Goal: Find specific page/section: Find specific page/section

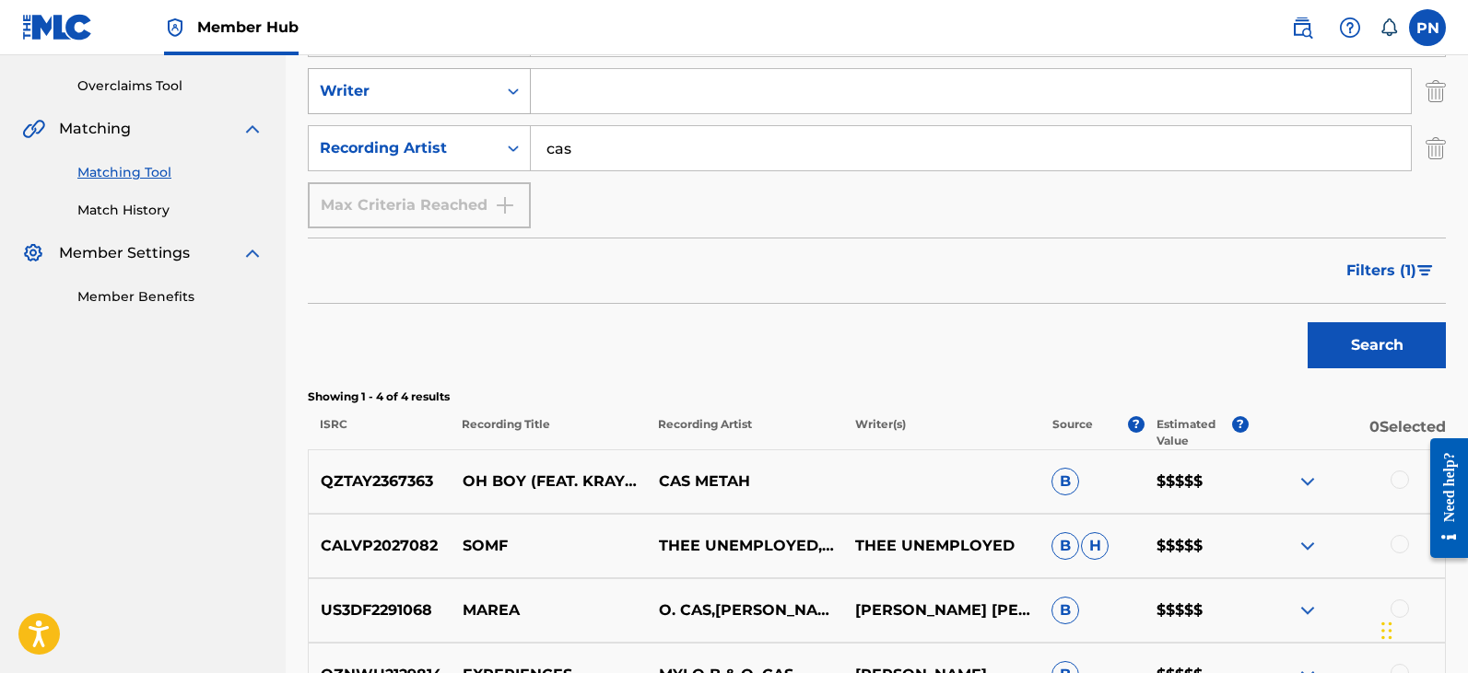
drag, startPoint x: 635, startPoint y: 149, endPoint x: 328, endPoint y: 69, distance: 317.1
click at [258, 123] on main "Quantum Digital Publishing Summary Catalog Works Registration Claiming Tool Ind…" at bounding box center [734, 240] width 1468 height 1118
click at [1307, 322] on button "Search" at bounding box center [1376, 345] width 138 height 46
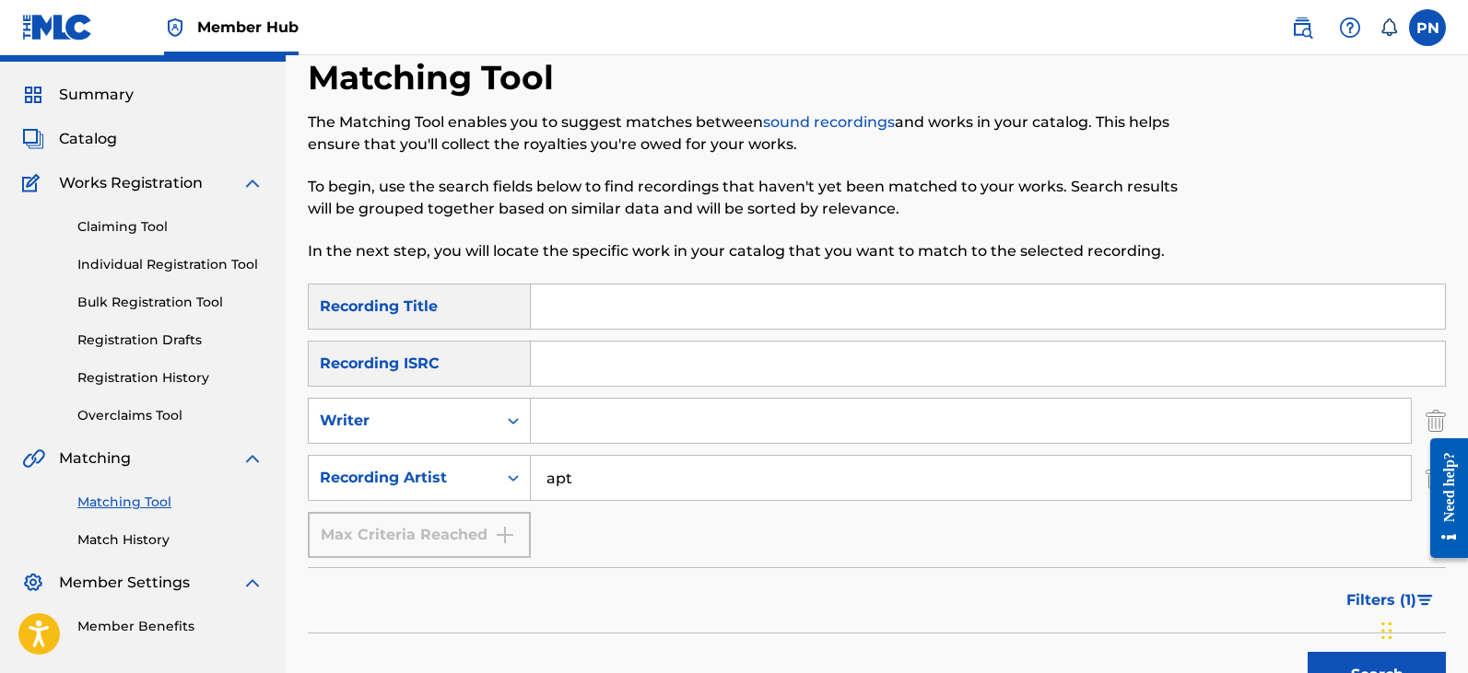
scroll to position [17, 0]
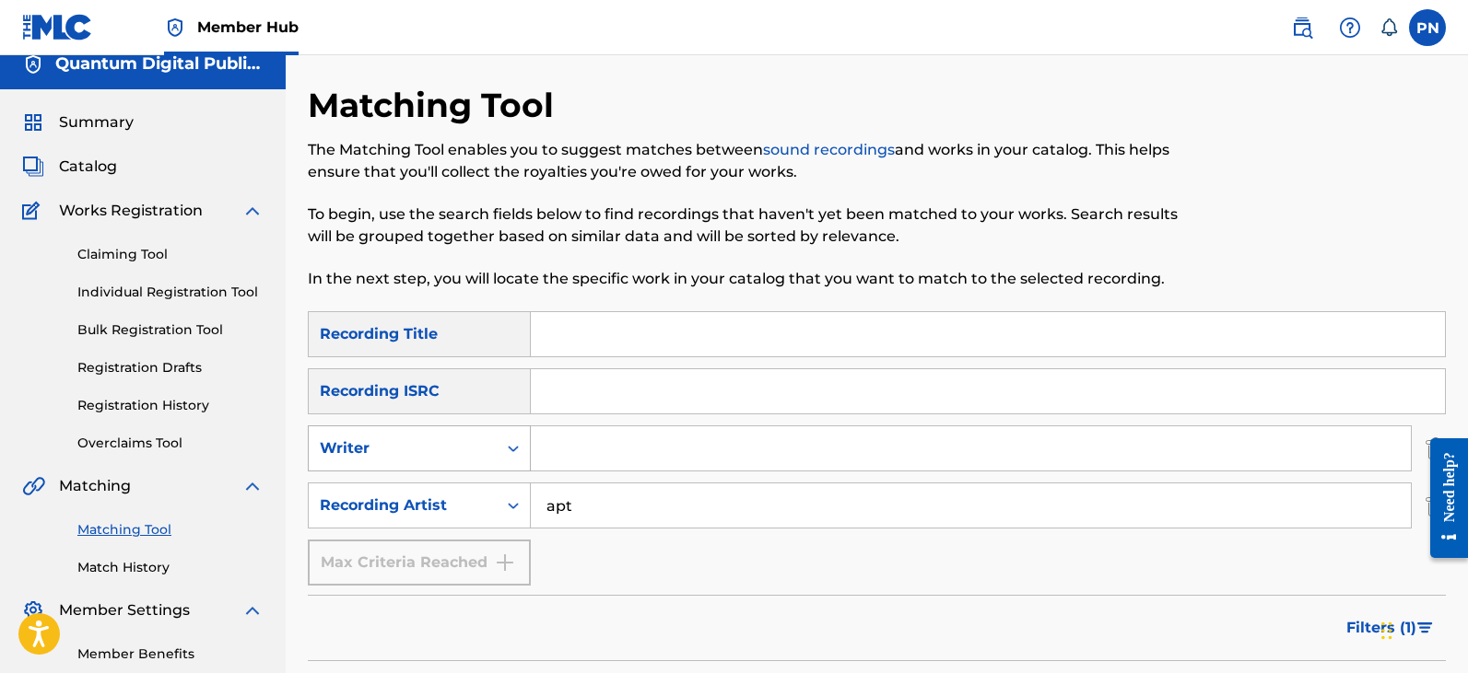
drag, startPoint x: 579, startPoint y: 492, endPoint x: 325, endPoint y: 450, distance: 257.6
click at [319, 537] on div "SearchWithCriteriad3301ad1-f96b-4d03-b762-7fc983348ec6 Recording Title SearchWi…" at bounding box center [877, 448] width 1138 height 275
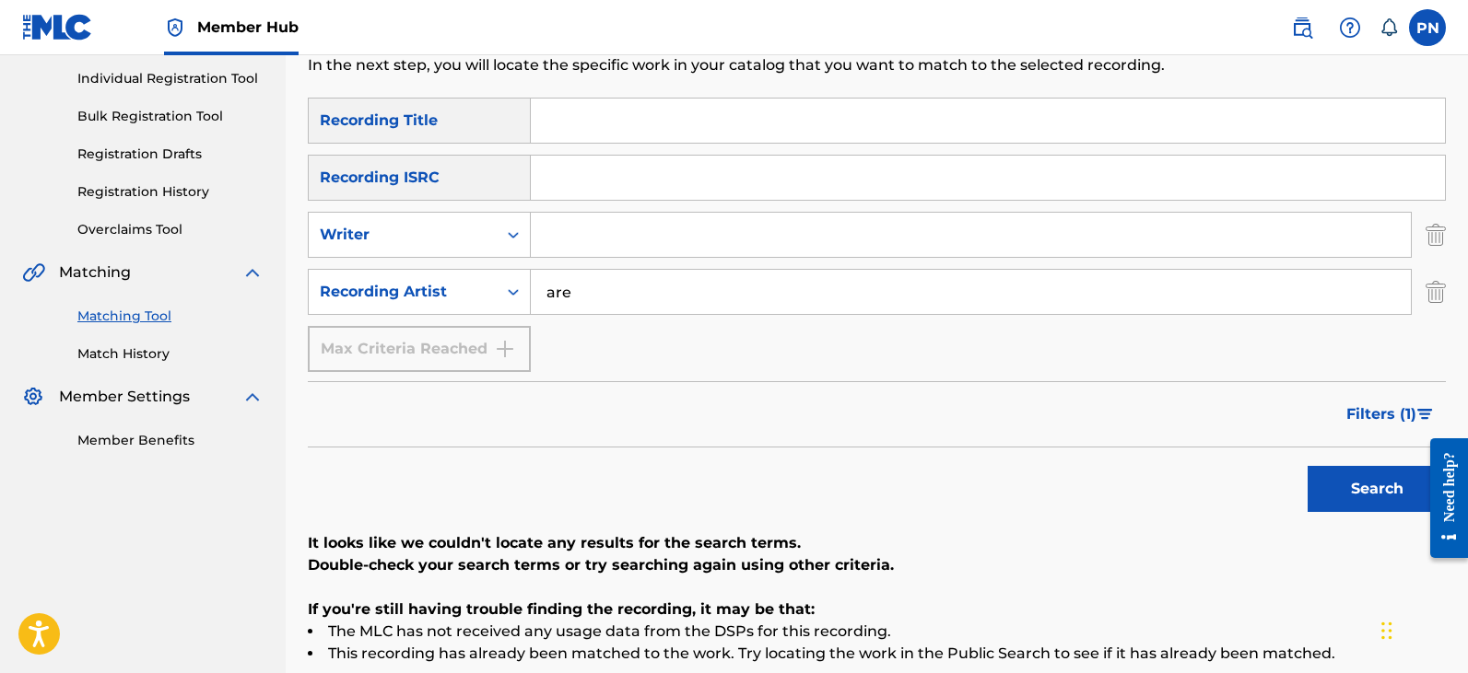
scroll to position [0, 0]
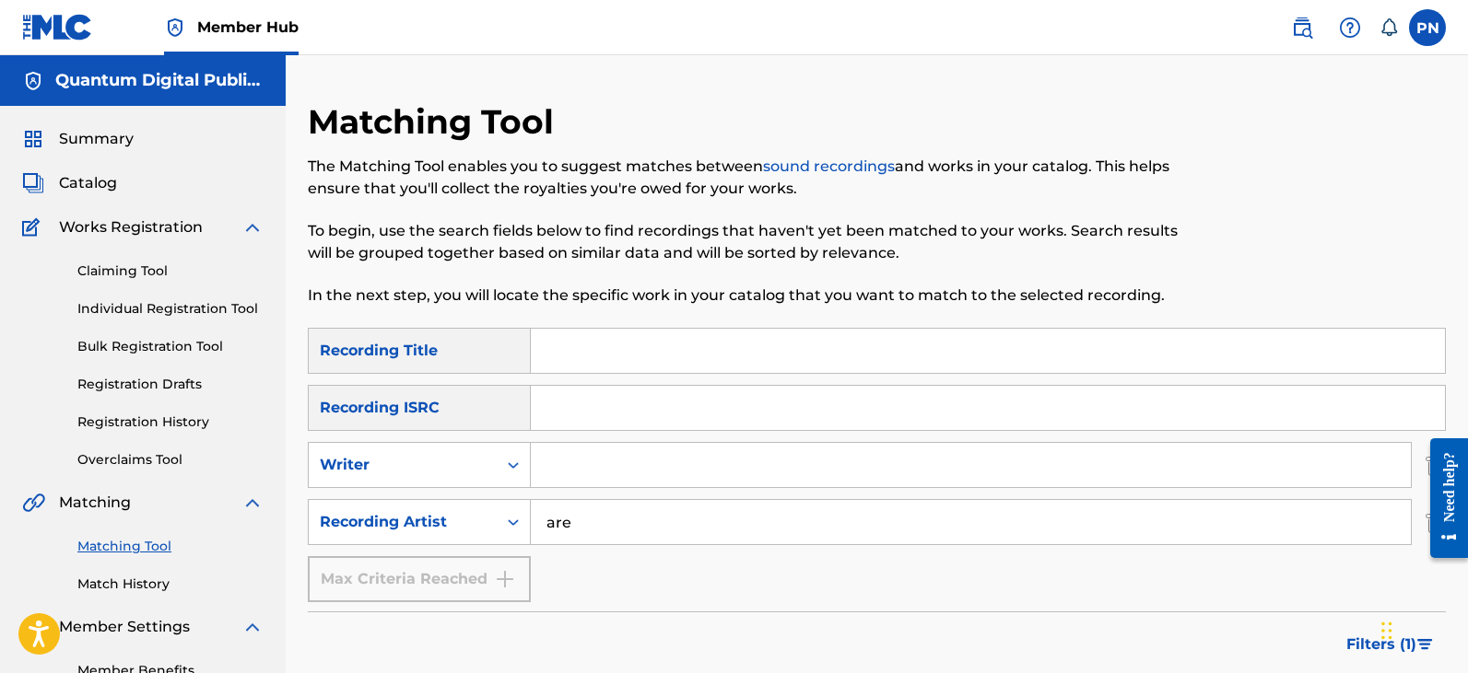
drag, startPoint x: 551, startPoint y: 509, endPoint x: 719, endPoint y: 519, distance: 168.8
click at [725, 515] on input "are" at bounding box center [971, 522] width 880 height 44
click at [922, 532] on input "are" at bounding box center [971, 522] width 880 height 44
drag, startPoint x: 565, startPoint y: 541, endPoint x: 539, endPoint y: 541, distance: 25.8
click at [539, 541] on input "are" at bounding box center [971, 522] width 880 height 44
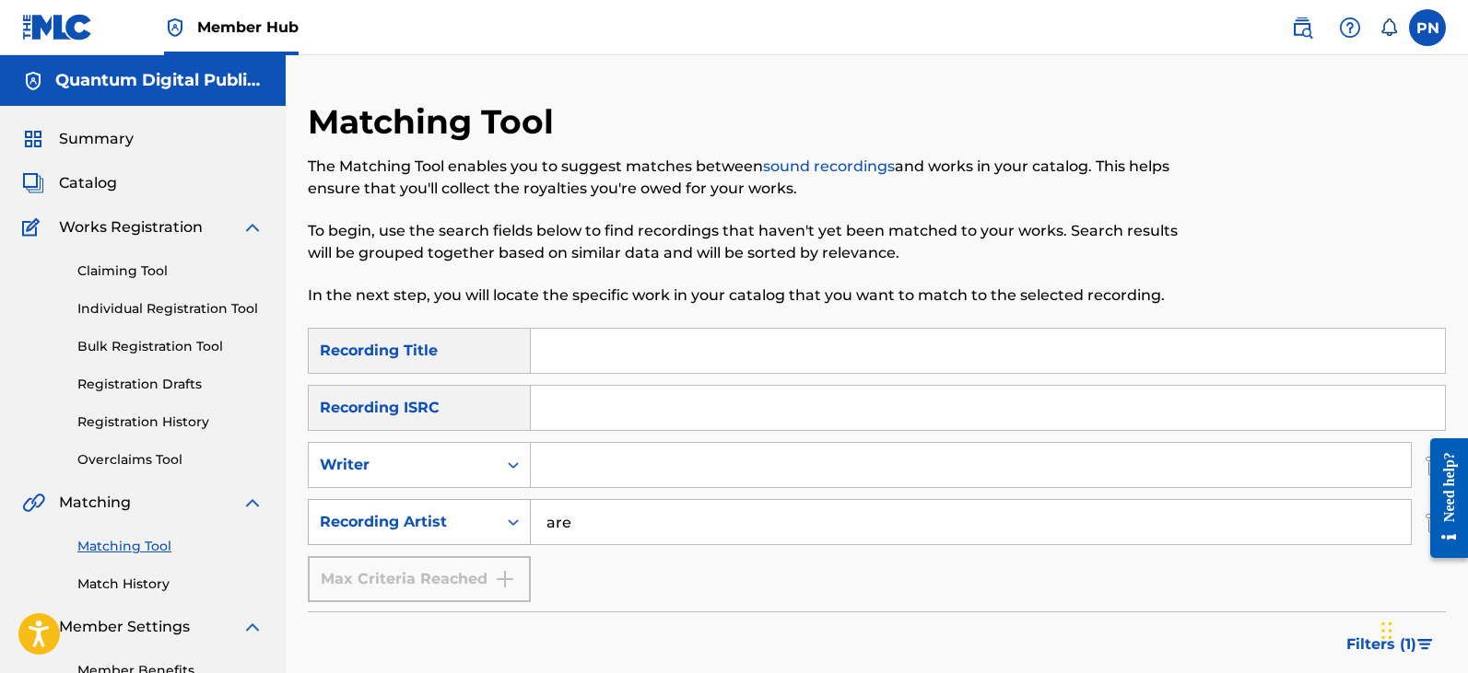
drag, startPoint x: 574, startPoint y: 532, endPoint x: 462, endPoint y: 529, distance: 112.4
click at [462, 529] on div "SearchWithCriteria50907d78-1cea-4aad-b617-402b61430635 Recording Artist are" at bounding box center [877, 522] width 1138 height 46
drag, startPoint x: 580, startPoint y: 532, endPoint x: 287, endPoint y: 534, distance: 293.0
click at [316, 528] on div "SearchWithCriteria50907d78-1cea-4aad-b617-402b61430635 Recording Artist bol'" at bounding box center [877, 522] width 1138 height 46
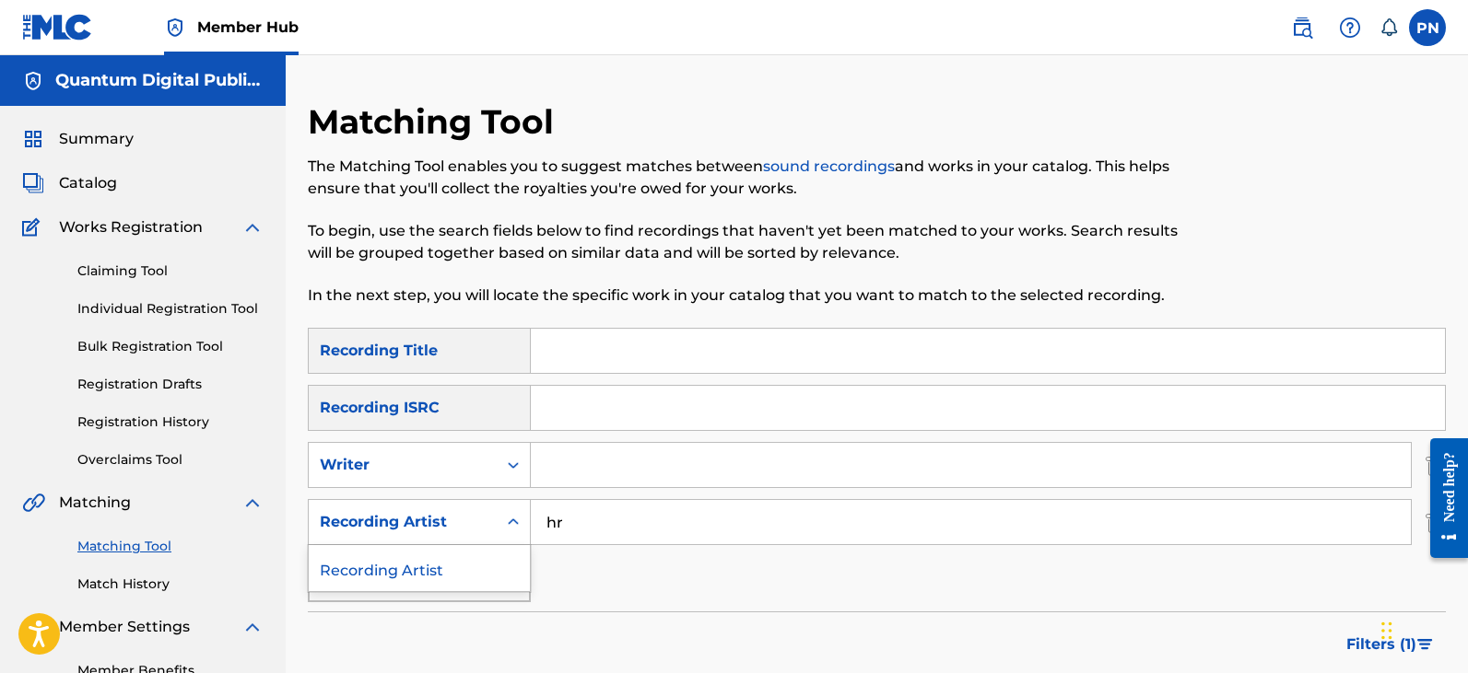
drag, startPoint x: 516, startPoint y: 528, endPoint x: 548, endPoint y: 519, distance: 33.5
click at [522, 528] on div "Search Form" at bounding box center [513, 522] width 33 height 33
drag, startPoint x: 616, startPoint y: 541, endPoint x: 423, endPoint y: 499, distance: 197.9
click at [445, 512] on div "SearchWithCriteria50907d78-1cea-4aad-b617-402b61430635 Recording Artist hr" at bounding box center [877, 522] width 1138 height 46
type input "arp"
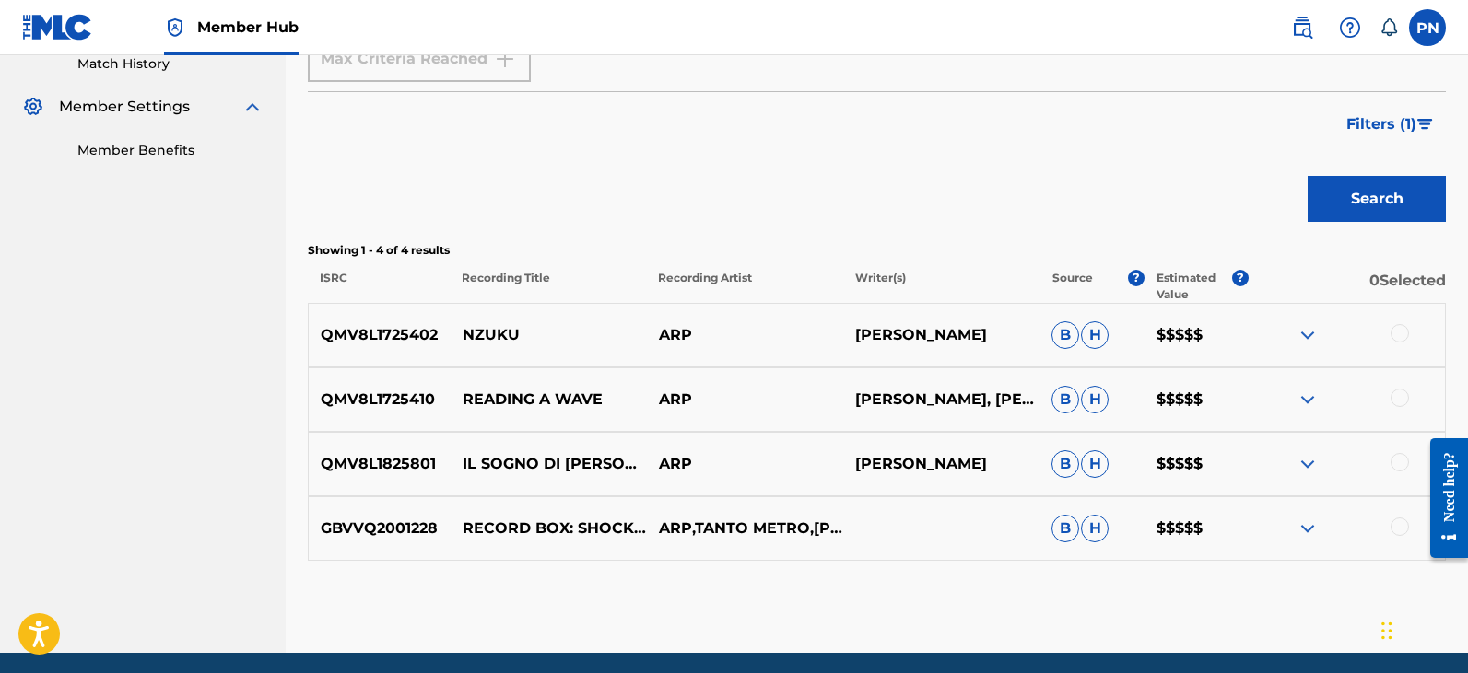
scroll to position [589, 0]
